Goal: Transaction & Acquisition: Purchase product/service

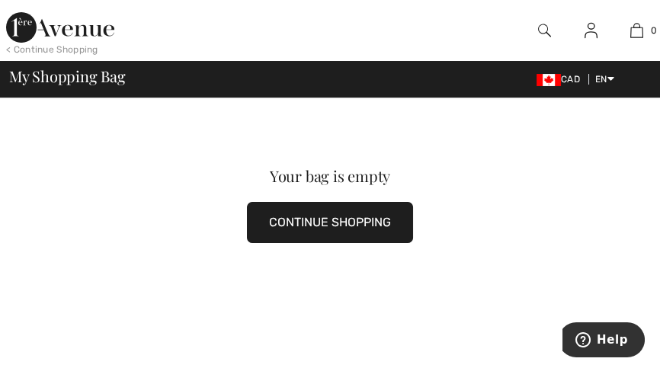
scroll to position [93, 0]
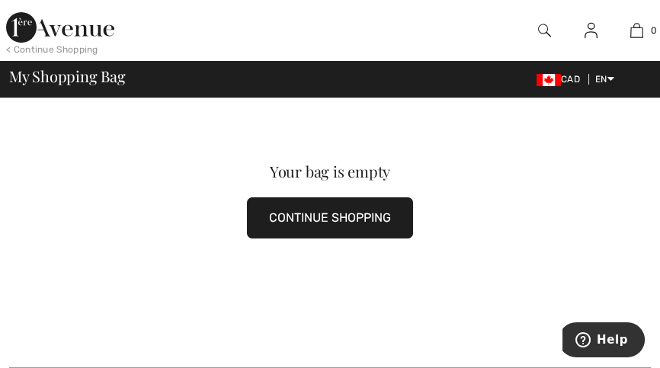
click at [338, 213] on button "CONTINUE SHOPPING" at bounding box center [330, 217] width 166 height 41
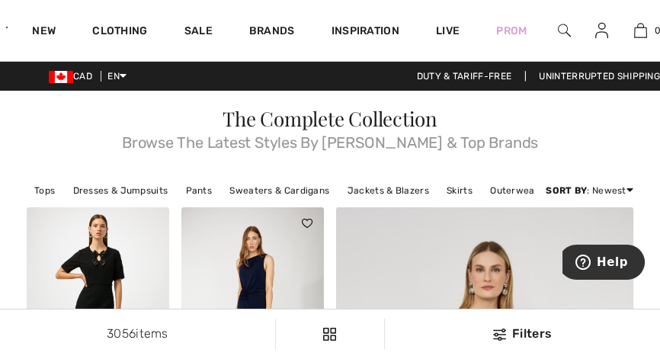
drag, startPoint x: 576, startPoint y: 169, endPoint x: 297, endPoint y: 218, distance: 283.1
click at [202, 189] on link "Pants" at bounding box center [199, 191] width 42 height 20
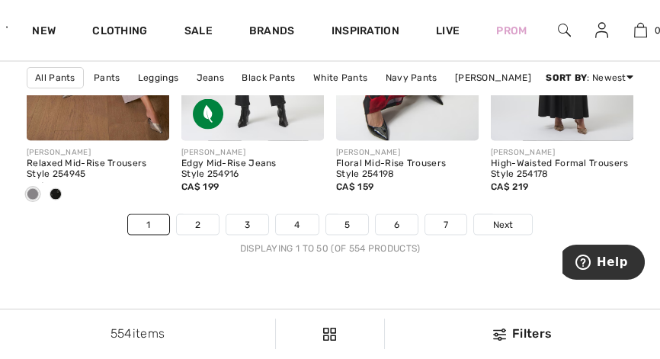
scroll to position [4644, 1]
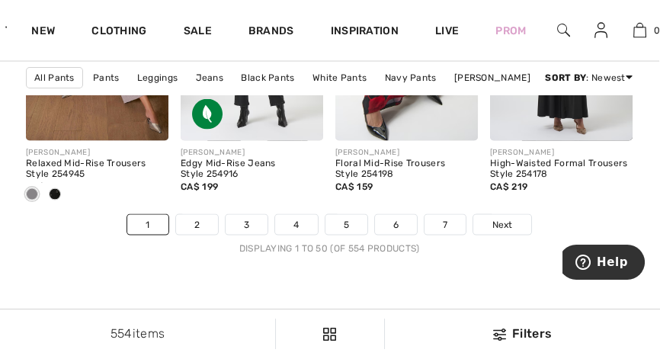
click at [392, 232] on link "6" at bounding box center [396, 225] width 42 height 20
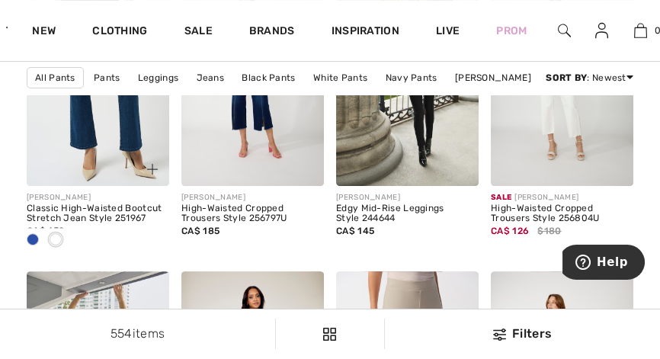
scroll to position [834, 1]
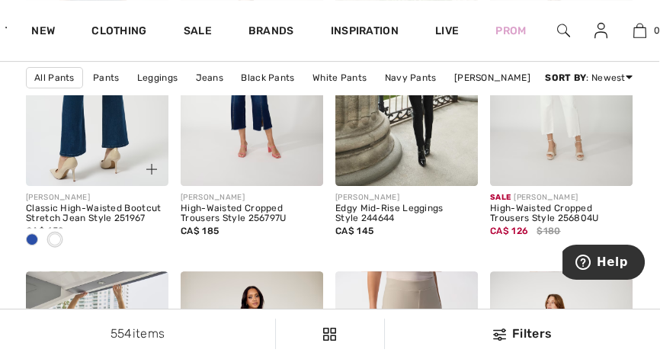
click at [126, 138] on img at bounding box center [97, 79] width 142 height 214
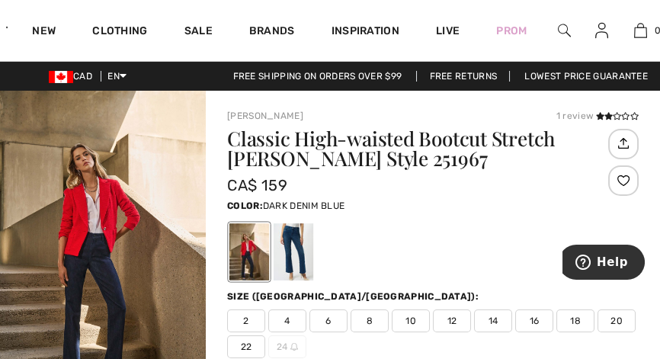
click at [165, 200] on img "1 / 5" at bounding box center [103, 245] width 206 height 309
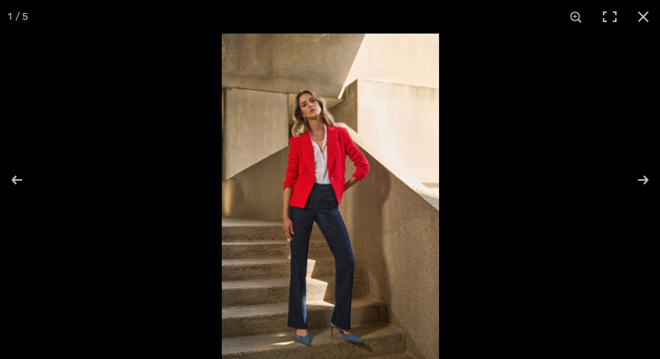
click at [347, 279] on img at bounding box center [330, 196] width 217 height 325
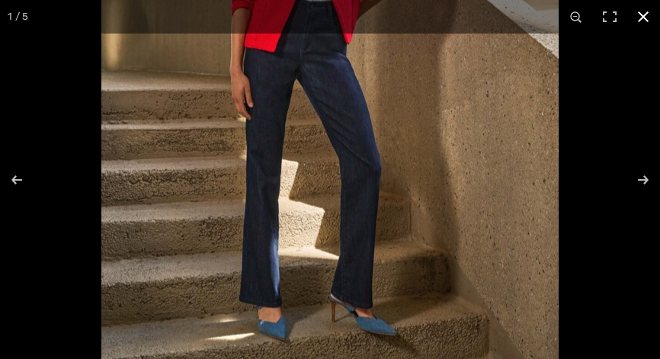
scroll to position [2822, 0]
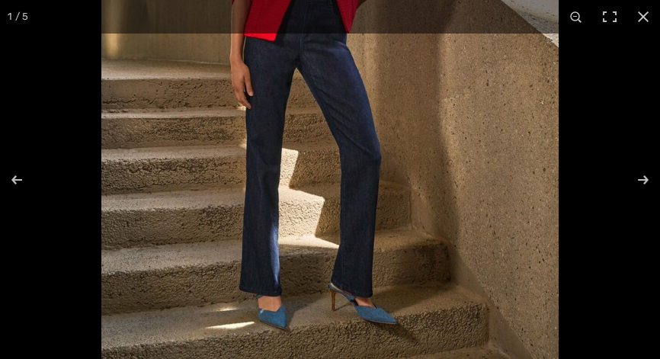
click at [421, 250] on img at bounding box center [329, 16] width 457 height 686
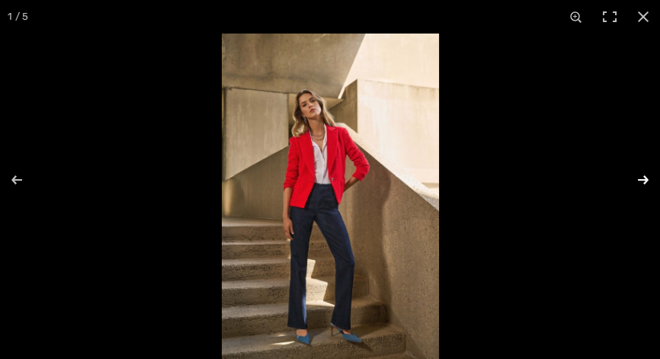
click at [648, 178] on button at bounding box center [633, 180] width 53 height 76
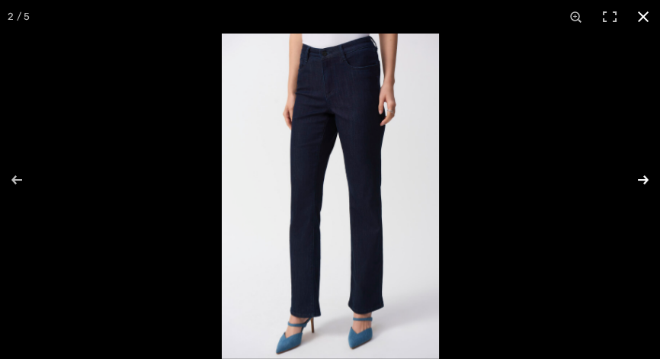
scroll to position [3145, 0]
click at [646, 180] on button at bounding box center [633, 180] width 53 height 76
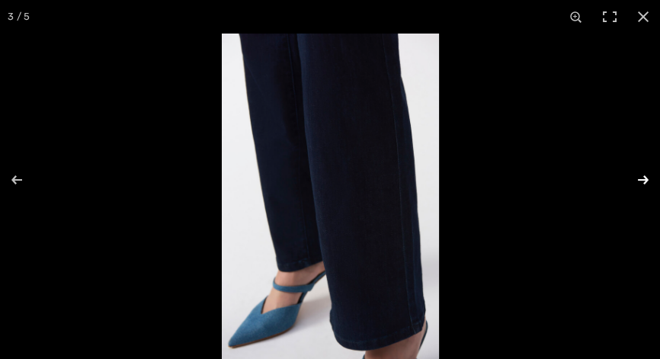
click at [645, 181] on button at bounding box center [633, 180] width 53 height 76
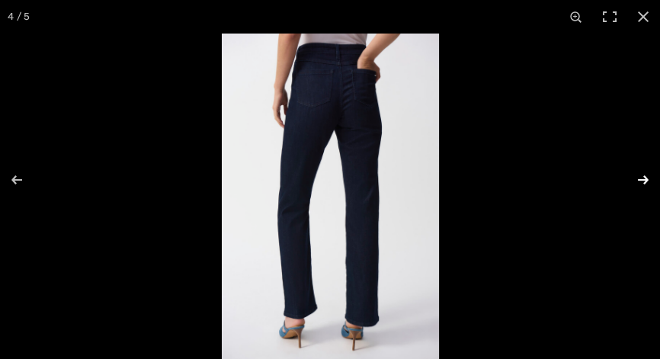
click at [643, 197] on button at bounding box center [633, 180] width 53 height 76
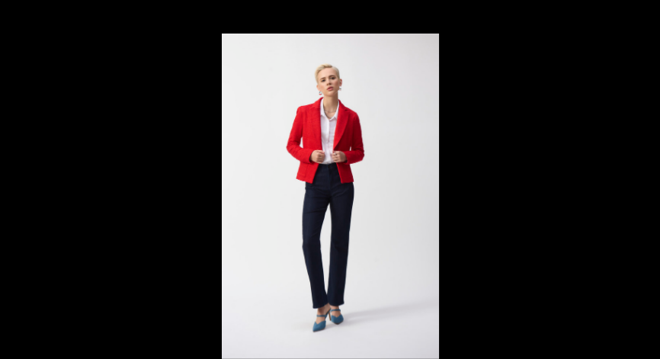
scroll to position [3684, 0]
click at [484, 235] on div at bounding box center [552, 213] width 660 height 359
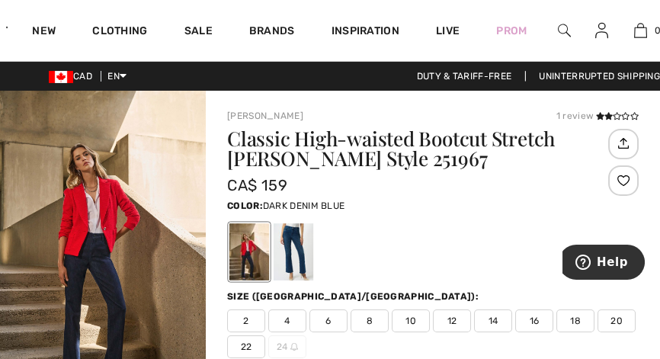
scroll to position [0, 1]
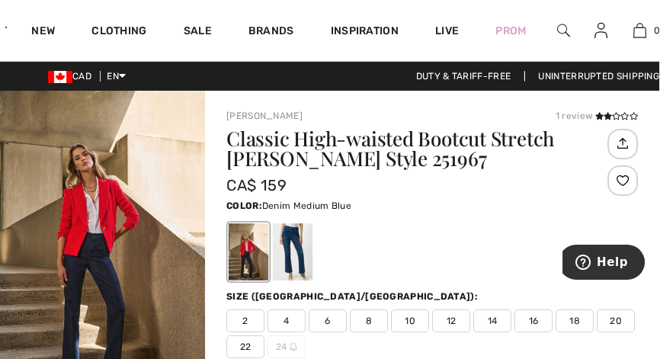
click at [301, 257] on div at bounding box center [293, 251] width 40 height 57
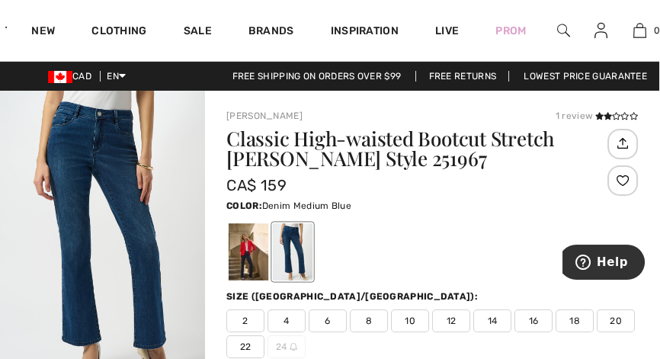
click at [301, 260] on div at bounding box center [293, 251] width 40 height 57
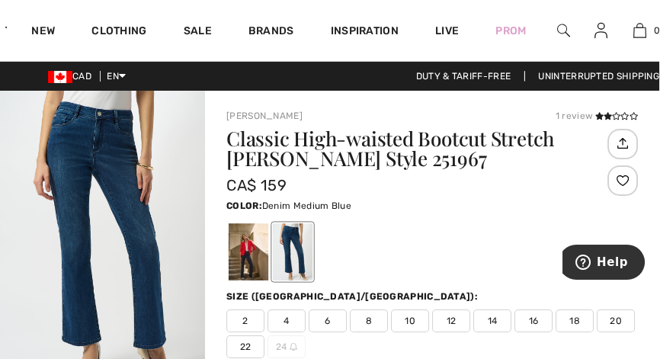
click at [530, 342] on div "2 4 6 8 10 12 14 16 18 20 22 24" at bounding box center [431, 333] width 411 height 49
drag, startPoint x: 530, startPoint y: 342, endPoint x: 629, endPoint y: 149, distance: 217.8
click at [630, 155] on img at bounding box center [622, 143] width 25 height 26
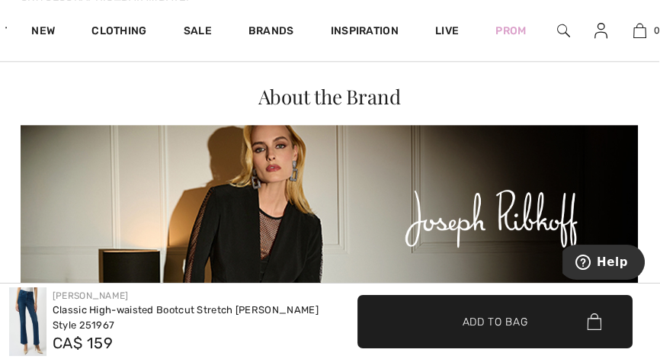
scroll to position [2341, 1]
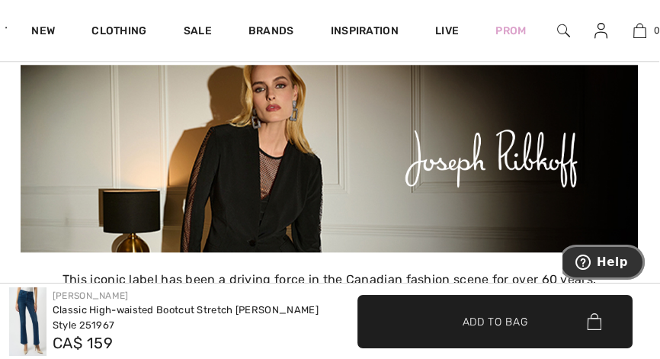
drag, startPoint x: 644, startPoint y: 264, endPoint x: 655, endPoint y: 253, distance: 15.6
click at [645, 253] on html "Help" at bounding box center [603, 264] width 82 height 38
drag, startPoint x: 668, startPoint y: 218, endPoint x: 625, endPoint y: 283, distance: 78.2
click at [625, 283] on div "Joseph Ribkoff Classic High-waisted Bootcut Stretch Jean Style 251967 CA$ 159 ✔…" at bounding box center [330, 320] width 660 height 75
click at [612, 251] on button "Help" at bounding box center [602, 262] width 86 height 35
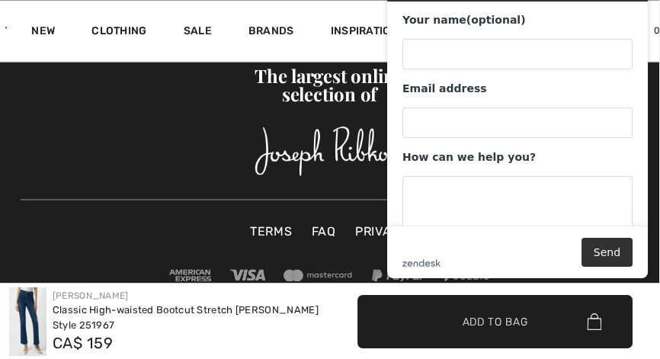
scroll to position [3706, 0]
click at [36, 315] on img at bounding box center [27, 321] width 37 height 69
